Goal: Task Accomplishment & Management: Manage account settings

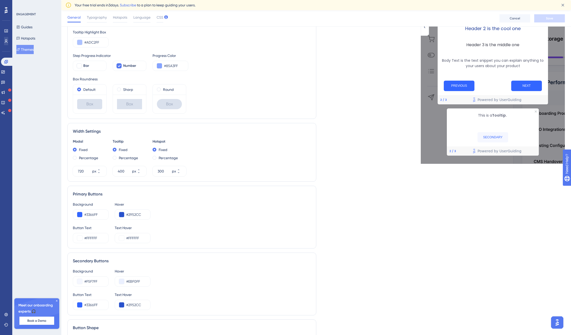
drag, startPoint x: 11, startPoint y: 37, endPoint x: 9, endPoint y: 41, distance: 5.0
click at [11, 38] on div "Performance Users Engagement Widgets Feedback Product Updates Knowledge Base AI…" at bounding box center [6, 167] width 12 height 335
click at [8, 41] on link at bounding box center [6, 41] width 4 height 8
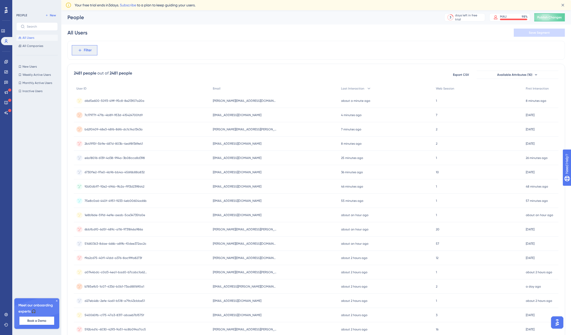
click at [91, 47] on span "Filter" at bounding box center [88, 50] width 8 height 6
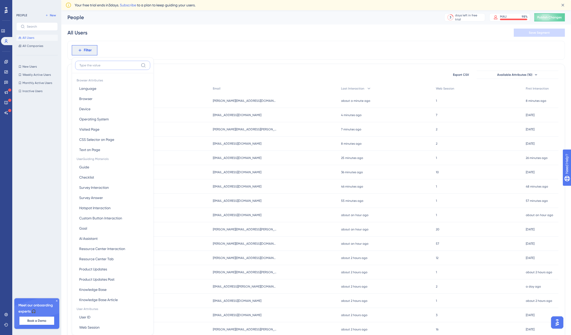
scroll to position [29, 0]
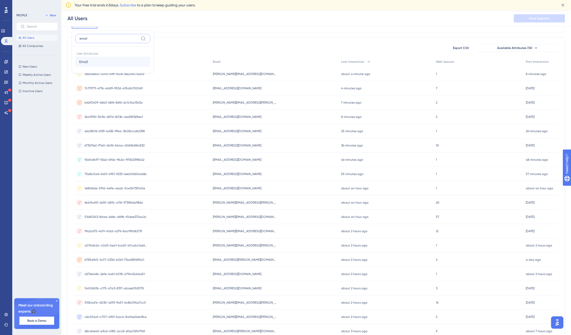
type input "email"
click at [100, 60] on button "Email Email" at bounding box center [112, 62] width 75 height 10
click at [101, 52] on label at bounding box center [105, 47] width 56 height 9
click at [101, 50] on input "text" at bounding box center [105, 48] width 47 height 4
click at [97, 63] on label "contains" at bounding box center [90, 66] width 14 height 6
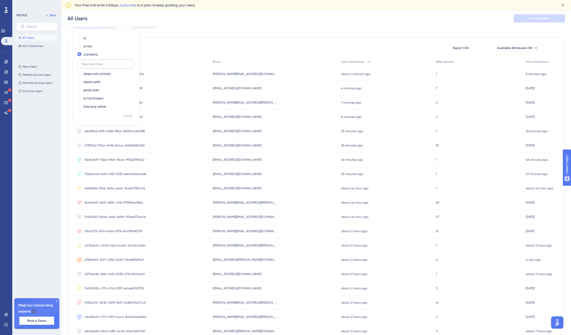
click at [98, 66] on label at bounding box center [105, 63] width 56 height 9
click at [98, 66] on input "text" at bounding box center [105, 64] width 47 height 4
type input "[PERSON_NAME]"
click at [127, 118] on span "Done" at bounding box center [128, 116] width 9 height 6
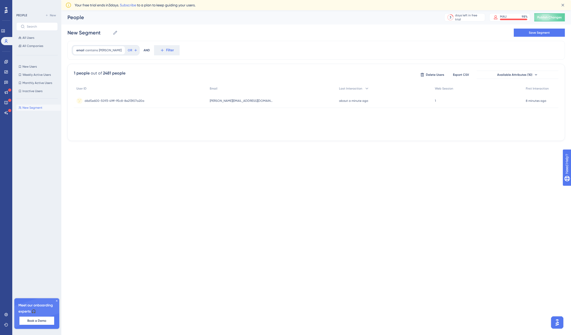
scroll to position [0, 0]
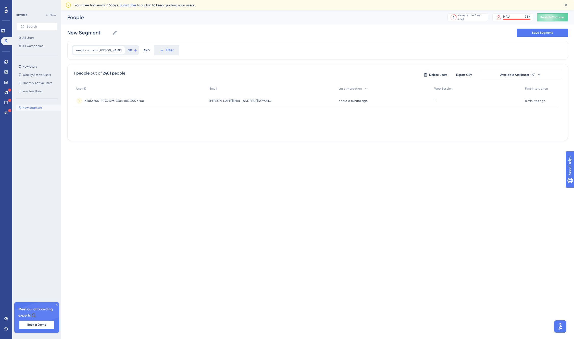
click at [125, 102] on span "d6d5e600-5093-49ff-95c8-8e213f07a20a" at bounding box center [114, 101] width 60 height 4
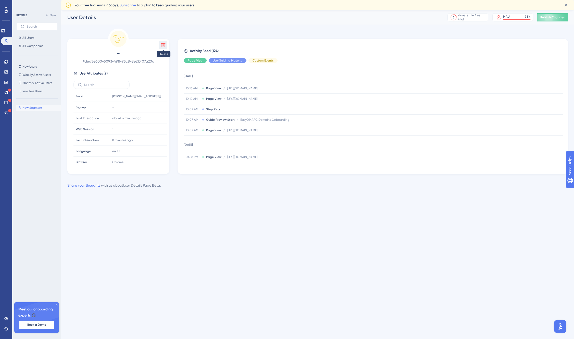
click at [166, 41] on button at bounding box center [163, 45] width 8 height 8
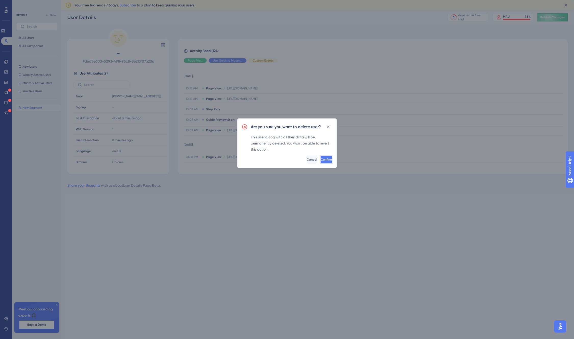
click at [321, 159] on span "Confirm" at bounding box center [326, 159] width 11 height 4
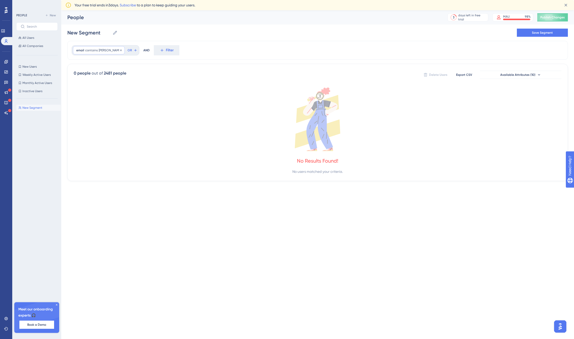
click at [102, 50] on span "[PERSON_NAME]" at bounding box center [110, 50] width 23 height 4
click at [101, 90] on input "[PERSON_NAME]" at bounding box center [105, 91] width 47 height 4
type input "[PERSON_NAME]"
click at [127, 140] on button "Done" at bounding box center [128, 142] width 14 height 9
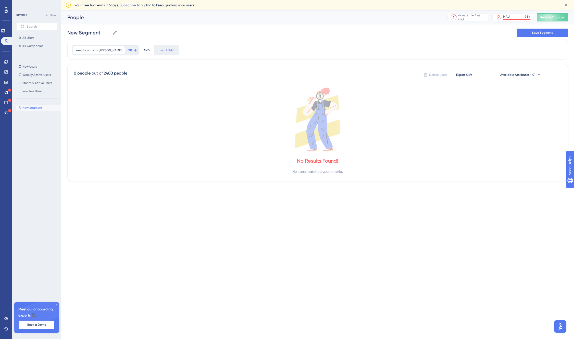
click at [87, 54] on div "email contains [PERSON_NAME] Remove OR" at bounding box center [106, 50] width 68 height 10
click at [90, 52] on span "contains" at bounding box center [91, 50] width 13 height 4
click at [99, 92] on input "[PERSON_NAME]" at bounding box center [105, 91] width 47 height 4
type input "[PERSON_NAME]"
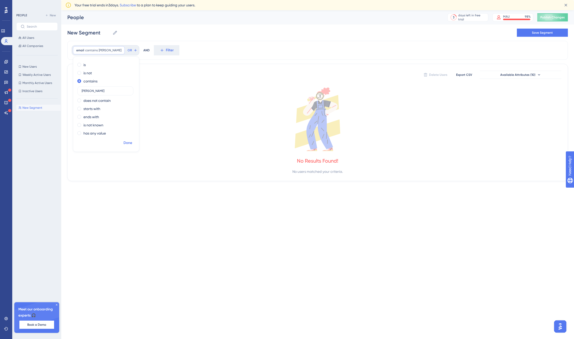
drag, startPoint x: 132, startPoint y: 136, endPoint x: 131, endPoint y: 139, distance: 3.1
click at [131, 137] on div "is is not contains [PERSON_NAME] does not contain starts with ends with is not …" at bounding box center [106, 100] width 66 height 78
click at [130, 141] on span "Done" at bounding box center [128, 143] width 9 height 6
click at [7, 43] on link at bounding box center [7, 41] width 12 height 8
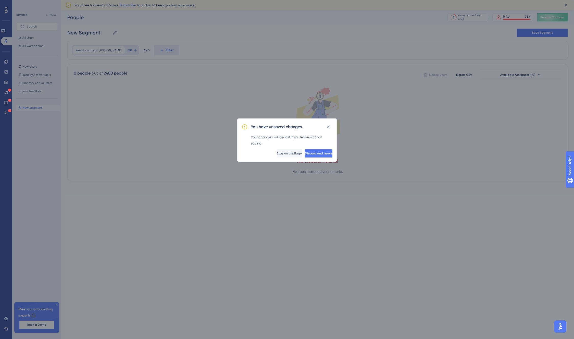
click at [317, 160] on div "You have unsaved changes. Your changes will be lost if you leave without saving…" at bounding box center [287, 139] width 100 height 43
click at [320, 154] on span "Discard and Leave" at bounding box center [319, 153] width 28 height 4
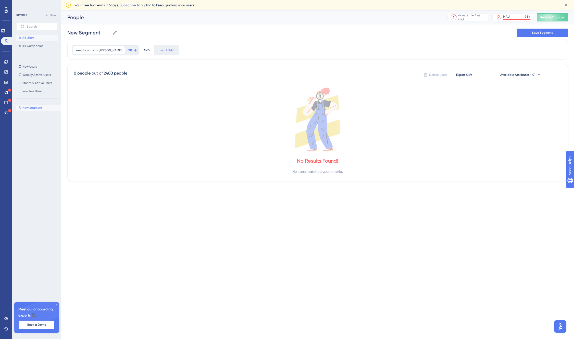
click at [39, 36] on button "All Users" at bounding box center [36, 38] width 41 height 6
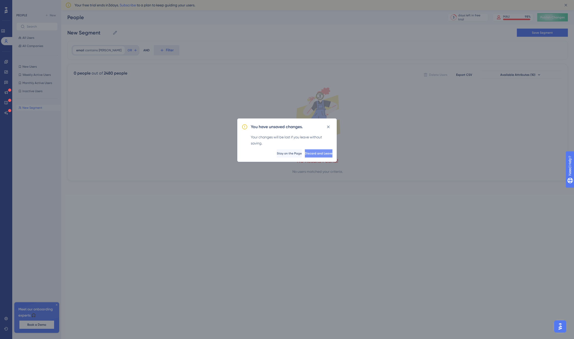
click at [315, 152] on span "Discard and Leave" at bounding box center [319, 153] width 28 height 4
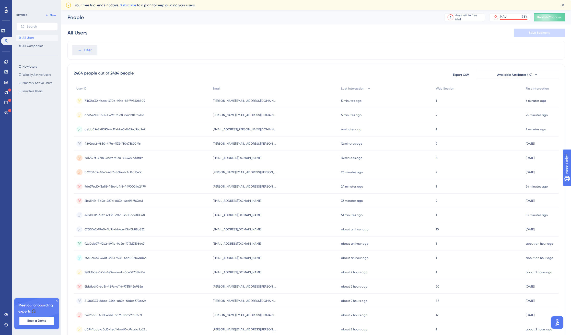
scroll to position [0, 4]
click at [536, 75] on button "Available Attributes (10)" at bounding box center [517, 75] width 82 height 8
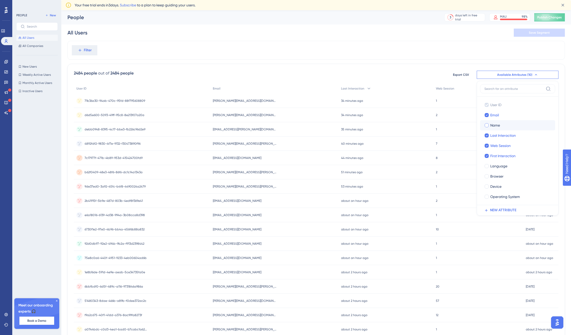
click at [491, 123] on span "Name" at bounding box center [495, 125] width 10 height 6
checkbox input "true"
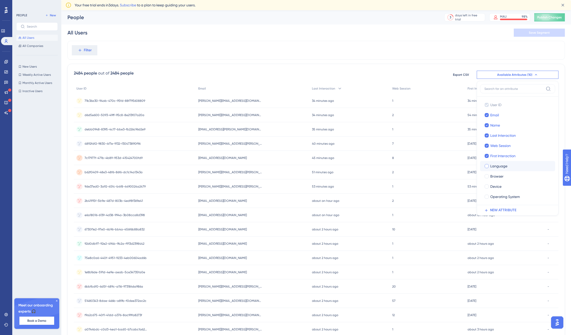
click at [503, 164] on div "Language" at bounding box center [520, 166] width 61 height 6
checkbox input "true"
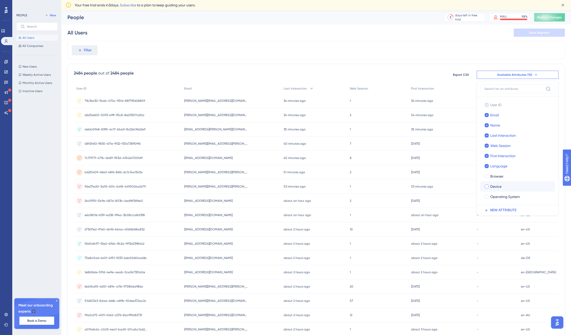
click at [507, 191] on label "[PERSON_NAME]" at bounding box center [517, 186] width 75 height 10
click at [487, 187] on input "Device" at bounding box center [486, 187] width 0 height 0
checkbox input "false"
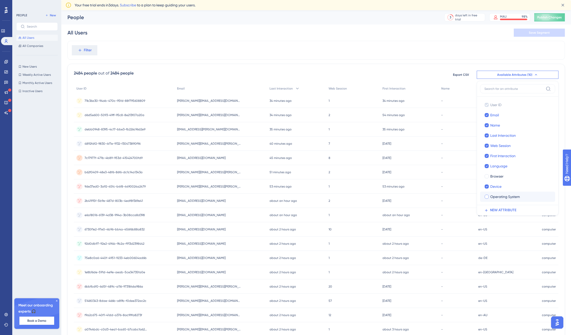
drag, startPoint x: 509, startPoint y: 176, endPoint x: 504, endPoint y: 198, distance: 22.4
click at [509, 176] on div "Browser" at bounding box center [520, 176] width 61 height 6
checkbox input "true"
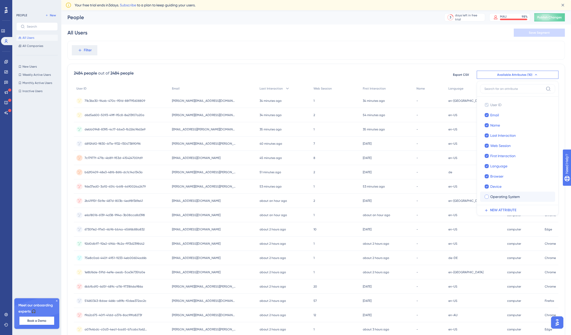
drag, startPoint x: 506, startPoint y: 193, endPoint x: 513, endPoint y: 202, distance: 11.4
click at [506, 193] on label "Operating System Operating System" at bounding box center [517, 197] width 75 height 10
click at [487, 197] on input "Operating System" at bounding box center [486, 197] width 0 height 0
checkbox input "false"
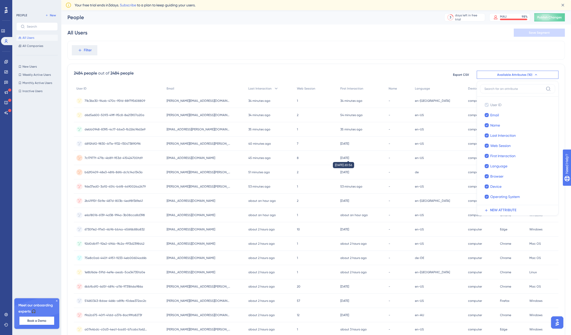
scroll to position [86, 4]
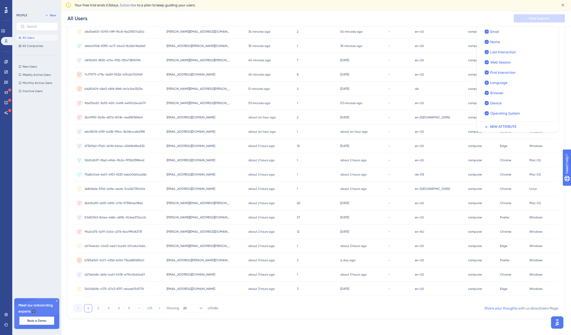
drag, startPoint x: 437, startPoint y: 299, endPoint x: 432, endPoint y: 311, distance: 13.3
click at [437, 300] on div "User ID Email Last Interaction Web Session First Interaction Name Language Devi…" at bounding box center [316, 151] width 484 height 302
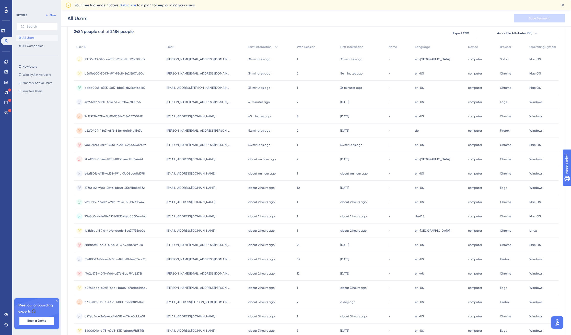
scroll to position [0, 4]
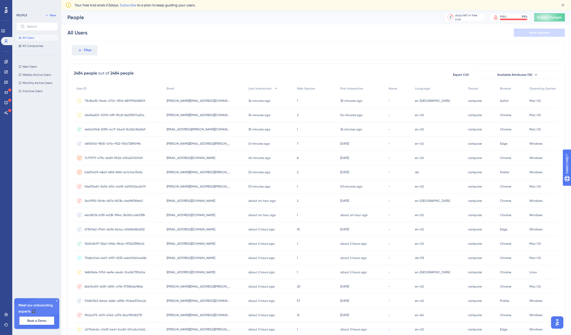
click at [118, 102] on span "71b36a30-94ab-470c-95fd-88f795608809" at bounding box center [114, 101] width 60 height 4
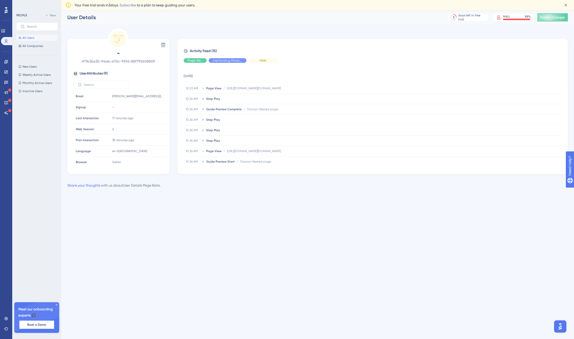
click at [261, 60] on span "Hide" at bounding box center [263, 60] width 7 height 4
click at [266, 60] on span "Show" at bounding box center [263, 60] width 8 height 4
click at [271, 60] on div "Hide" at bounding box center [263, 60] width 29 height 5
click at [570, 192] on icon "open resource center" at bounding box center [573, 192] width 6 height 6
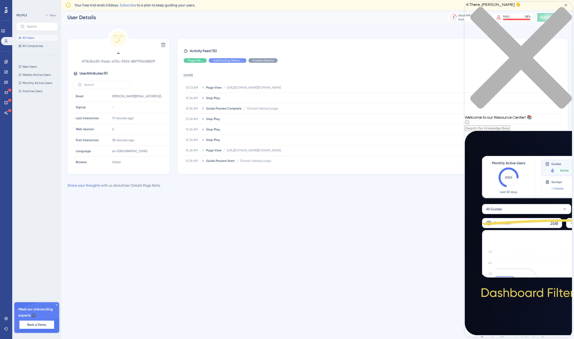
click at [565, 10] on icon "close resource center" at bounding box center [518, 60] width 107 height 107
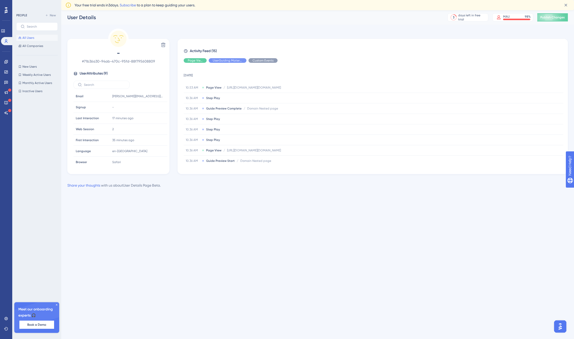
click at [561, 326] on img "Open AI Assistant Launcher" at bounding box center [560, 326] width 9 height 9
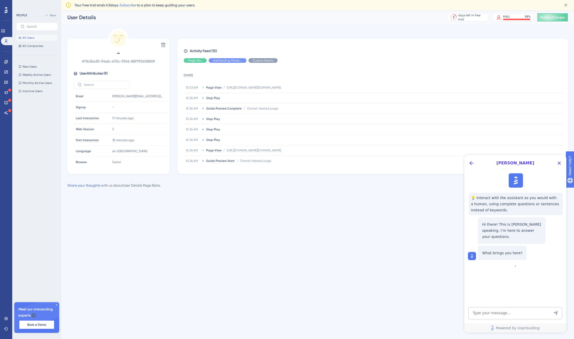
scroll to position [0, 0]
click at [557, 166] on icon "Close Button" at bounding box center [559, 163] width 6 height 6
